Goal: Task Accomplishment & Management: Manage account settings

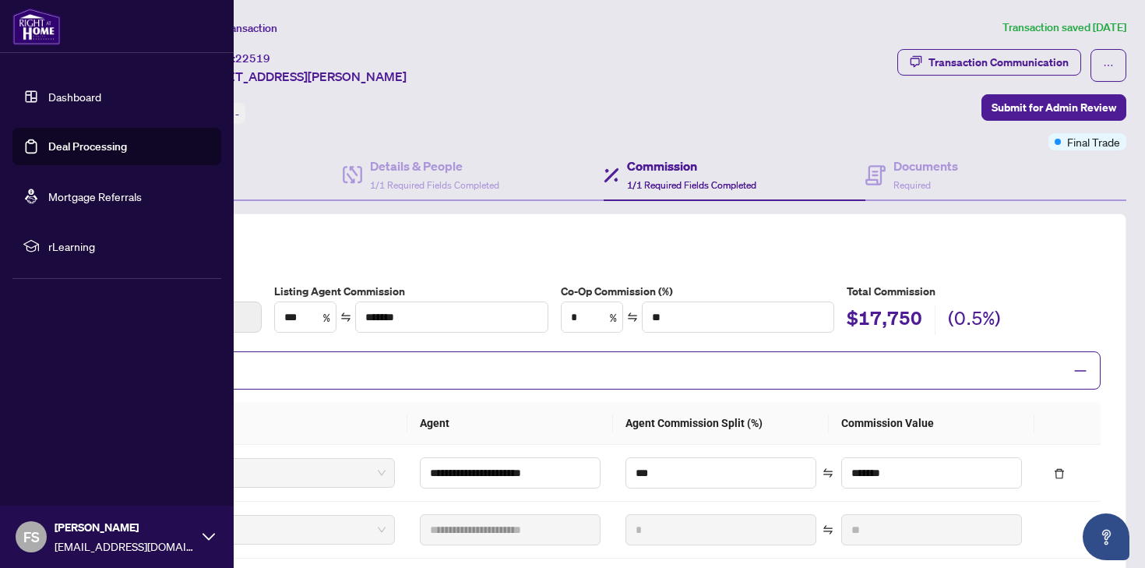
click at [104, 146] on link "Deal Processing" at bounding box center [87, 146] width 79 height 14
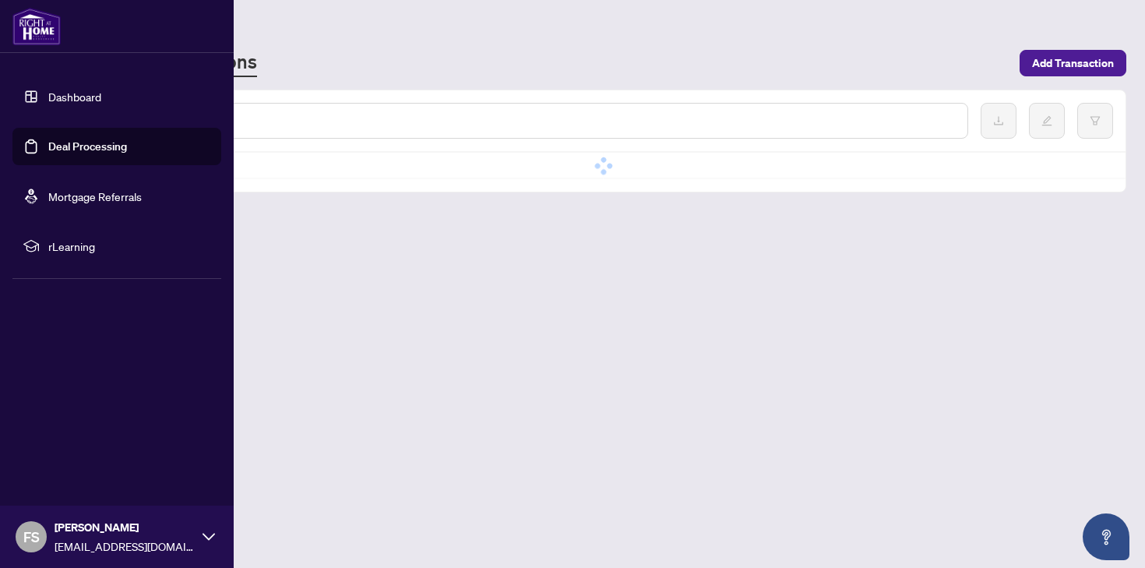
click at [104, 146] on link "Deal Processing" at bounding box center [87, 146] width 79 height 14
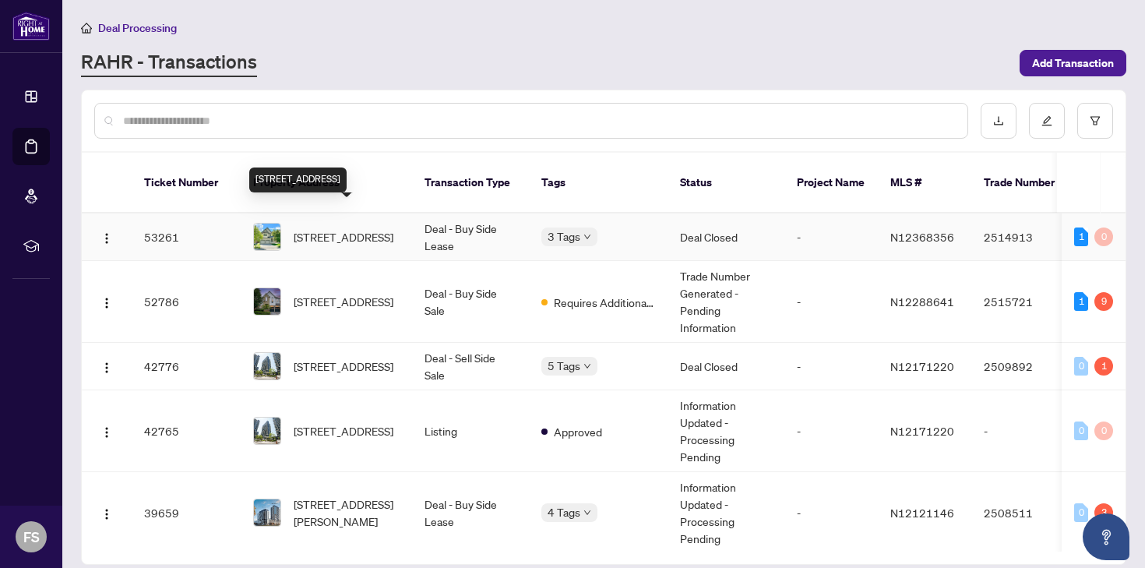
click at [356, 228] on span "[STREET_ADDRESS]" at bounding box center [344, 236] width 100 height 17
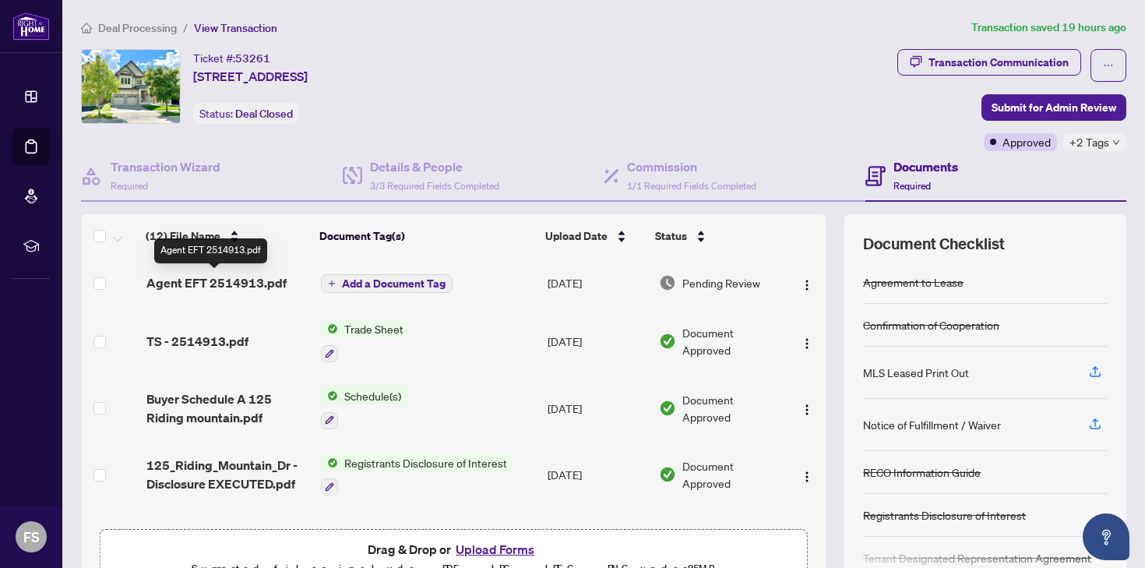
click at [247, 286] on span "Agent EFT 2514913.pdf" at bounding box center [216, 282] width 140 height 19
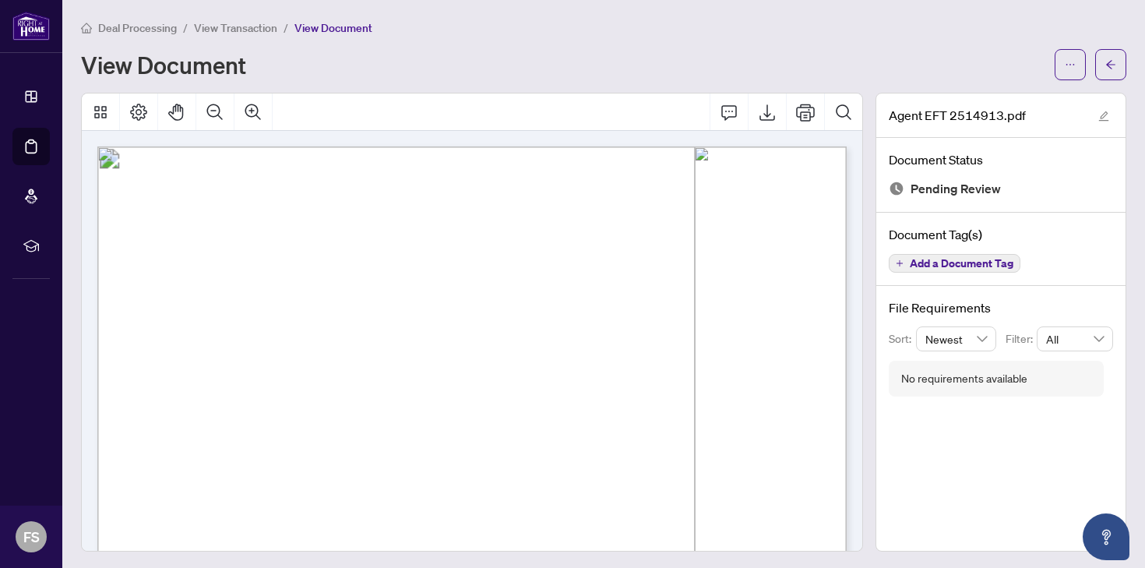
drag, startPoint x: 711, startPoint y: 240, endPoint x: 781, endPoint y: 298, distance: 90.8
click at [781, 145] on p "Right at Home Realty PAID BY E.F.T. [DATE] One Thousand Nine Hundred Seventy Ei…" at bounding box center [686, 145] width 1178 height 0
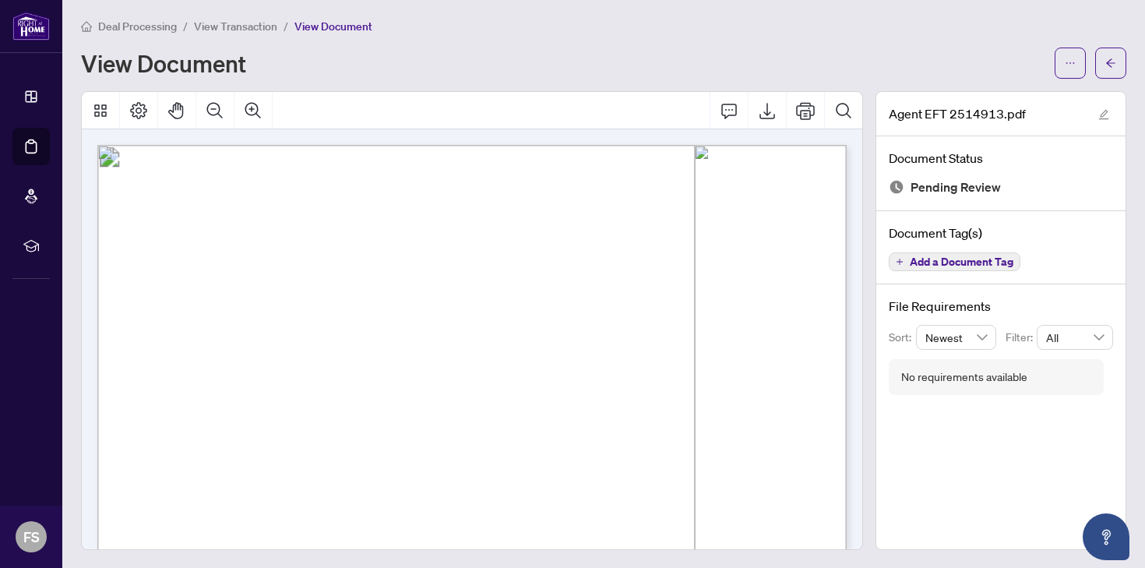
click at [275, 209] on span "[STREET_ADDRESS]" at bounding box center [262, 212] width 104 height 10
